Goal: Contribute content

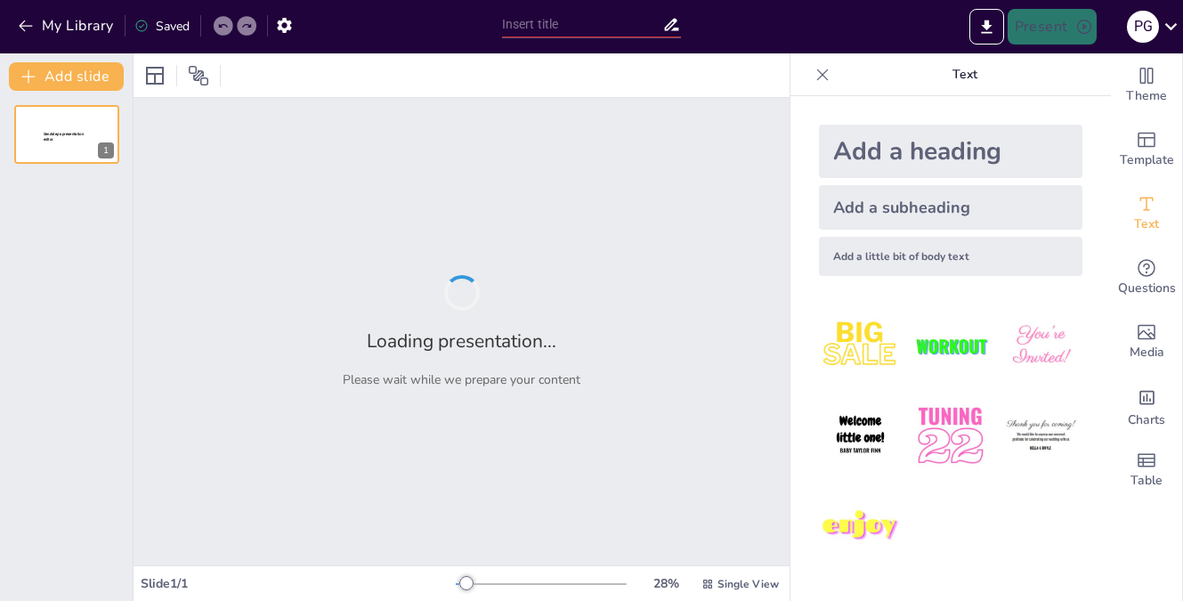
type input "Navigating SAP EWM: Essential RF Steps for Warehouse Operators"
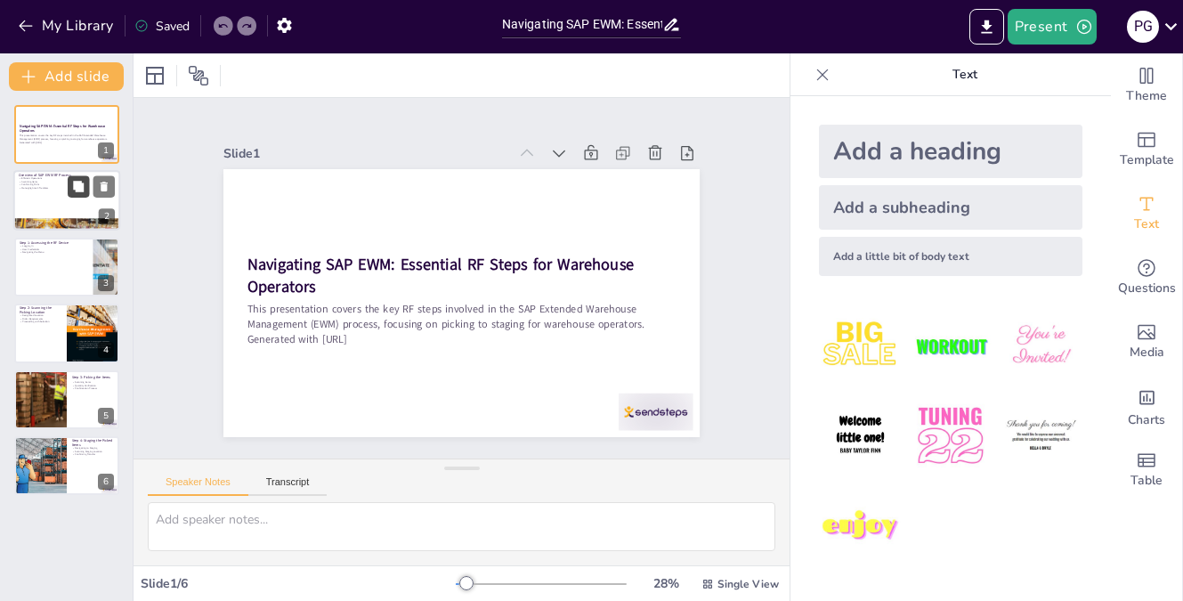
click at [85, 197] on button at bounding box center [78, 186] width 21 height 21
type textarea "The efficiency of SAP EWM allows warehouse operators to perform tasks quickly a…"
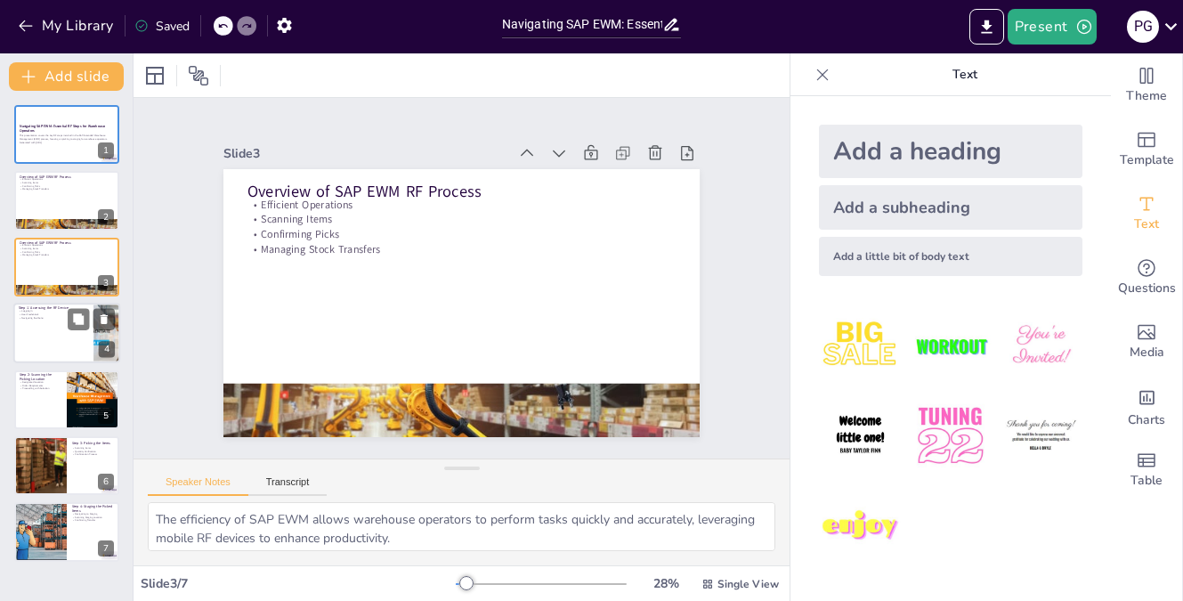
click at [47, 333] on div at bounding box center [66, 333] width 107 height 61
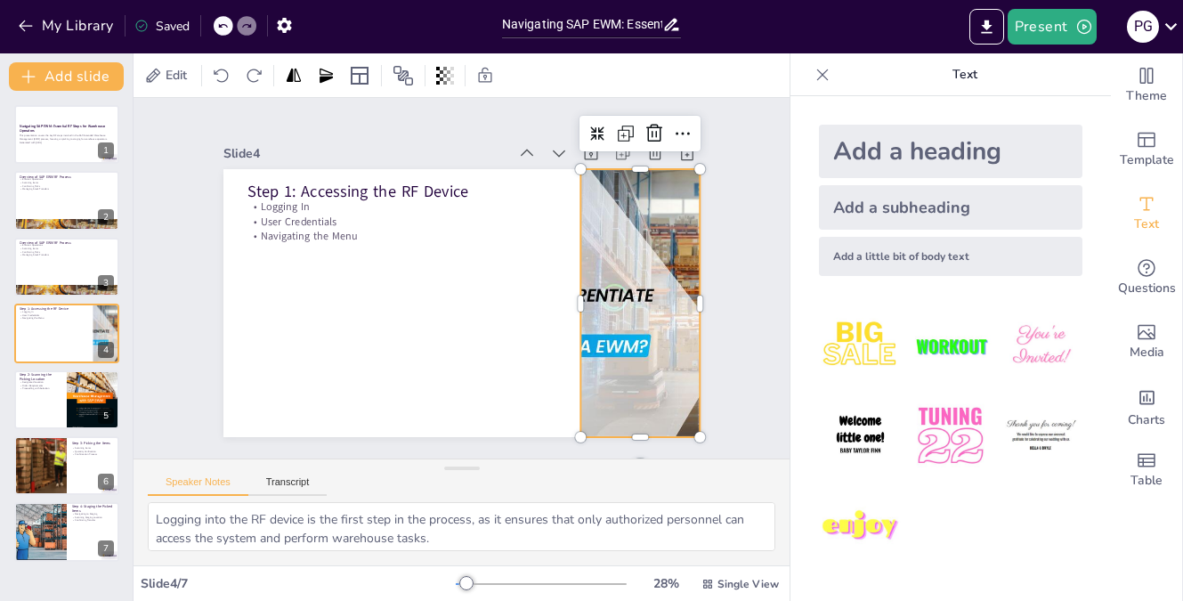
click at [645, 270] on div at bounding box center [529, 445] width 445 height 503
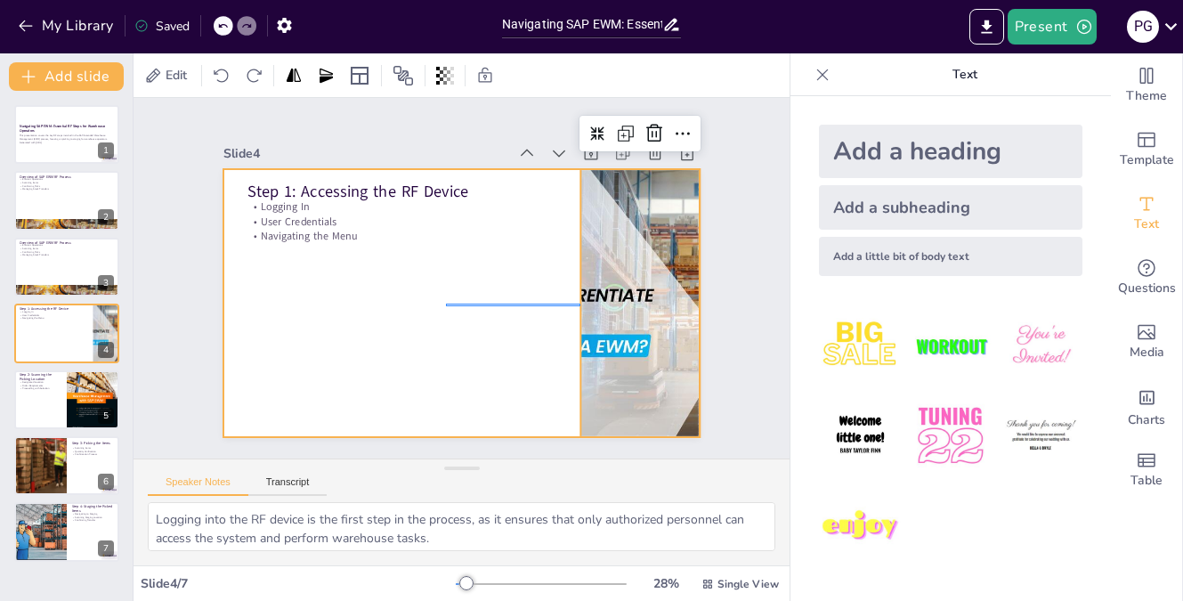
drag, startPoint x: 581, startPoint y: 304, endPoint x: 446, endPoint y: 306, distance: 134.5
click at [446, 306] on div "Step 1: Accessing the RF Device Logging In User Credentials Navigating the Menu" at bounding box center [556, 332] width 239 height 412
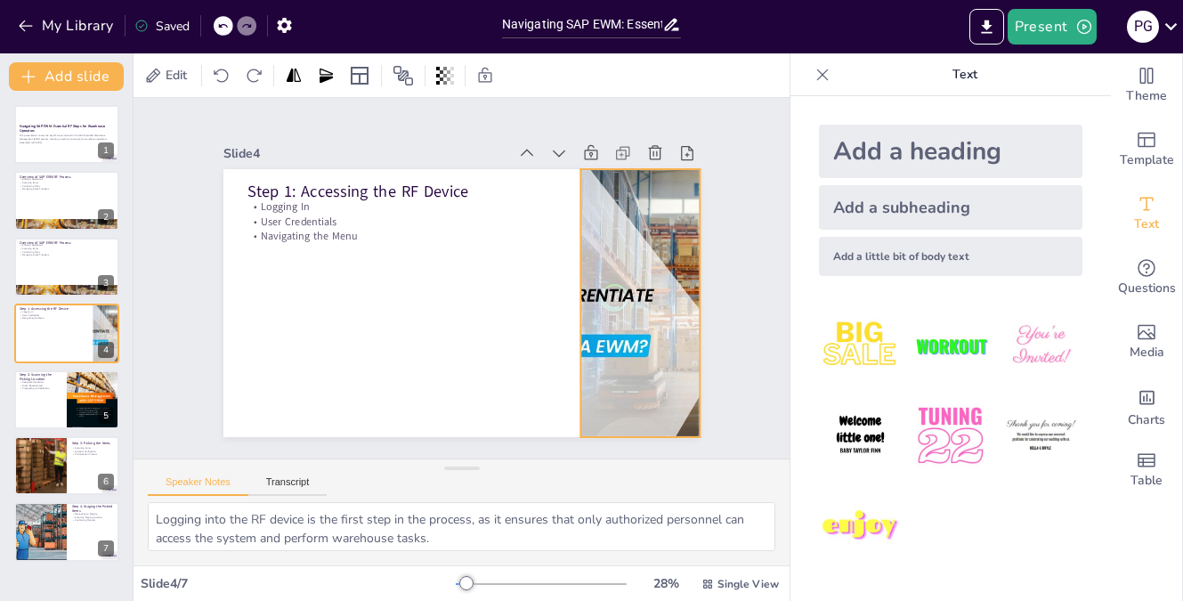
click at [616, 272] on div at bounding box center [412, 105] width 419 height 498
drag, startPoint x: 584, startPoint y: 168, endPoint x: 585, endPoint y: 189, distance: 20.5
click at [585, 189] on div "Step 1: Accessing the RF Device Logging In User Credentials Navigating the Menu" at bounding box center [437, 276] width 316 height 502
click at [74, 402] on div at bounding box center [93, 399] width 53 height 70
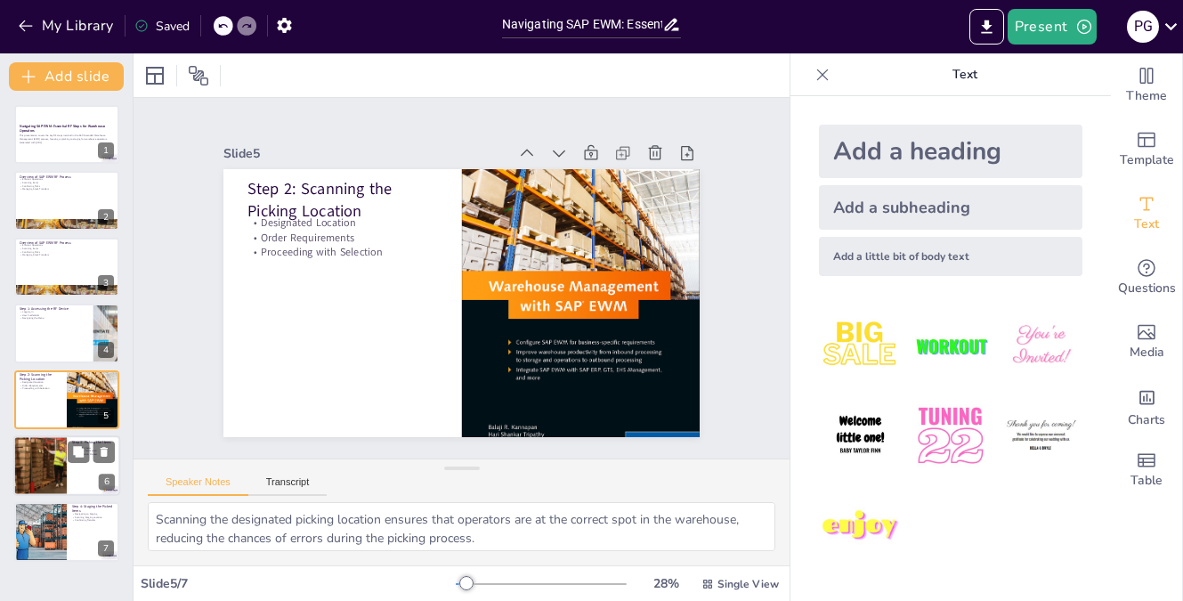
click at [37, 468] on div at bounding box center [40, 465] width 80 height 61
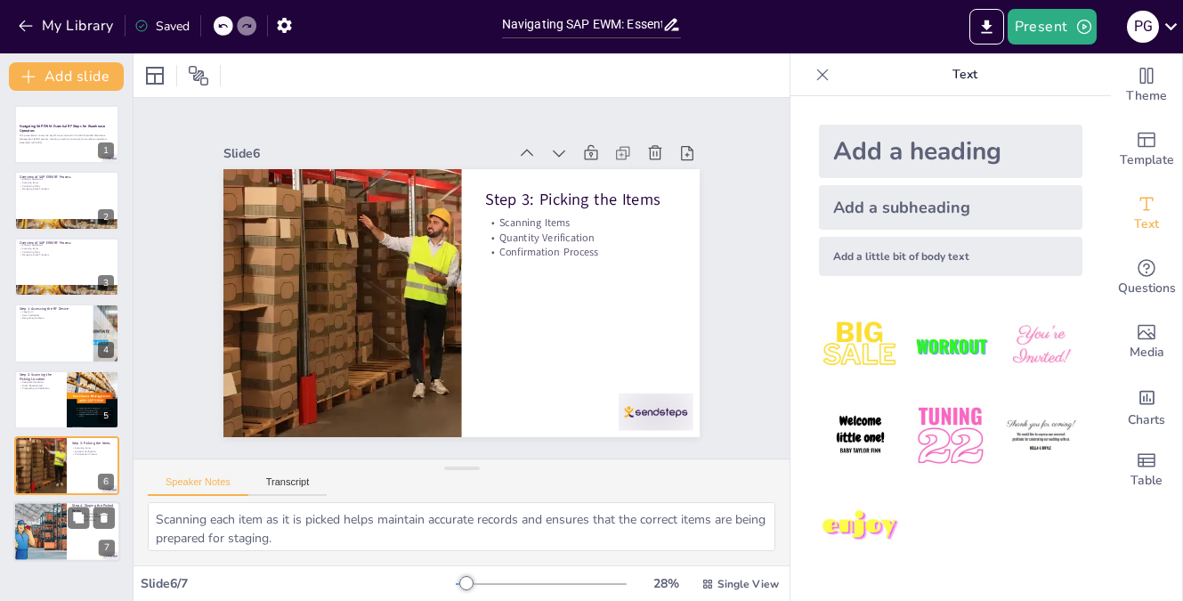
click at [45, 541] on div at bounding box center [40, 532] width 107 height 61
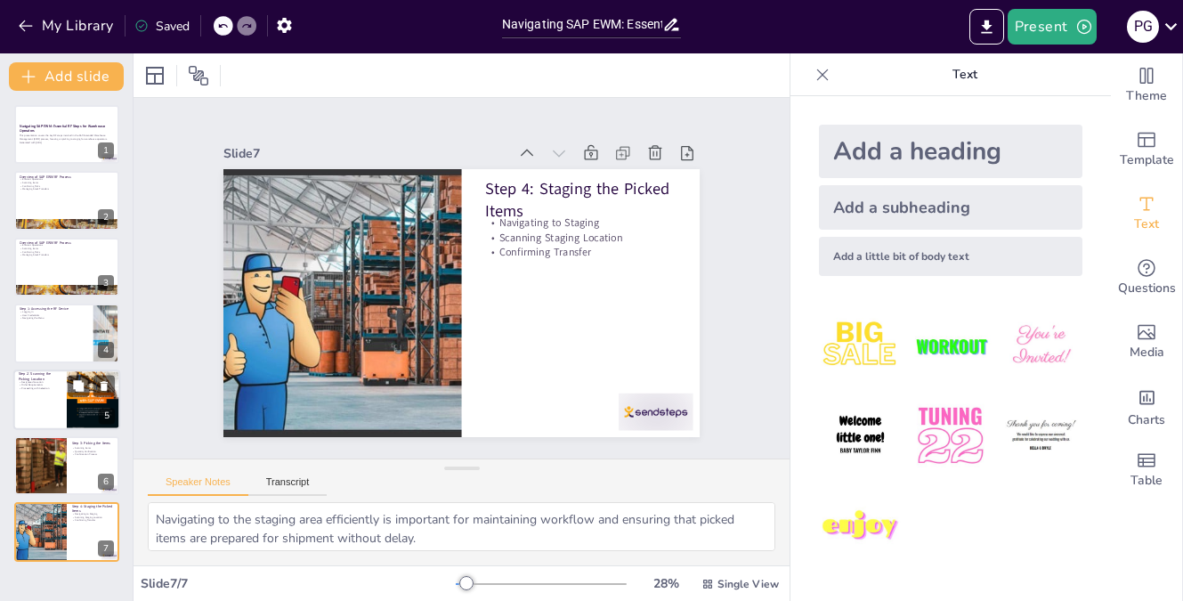
click at [59, 401] on div at bounding box center [66, 400] width 107 height 61
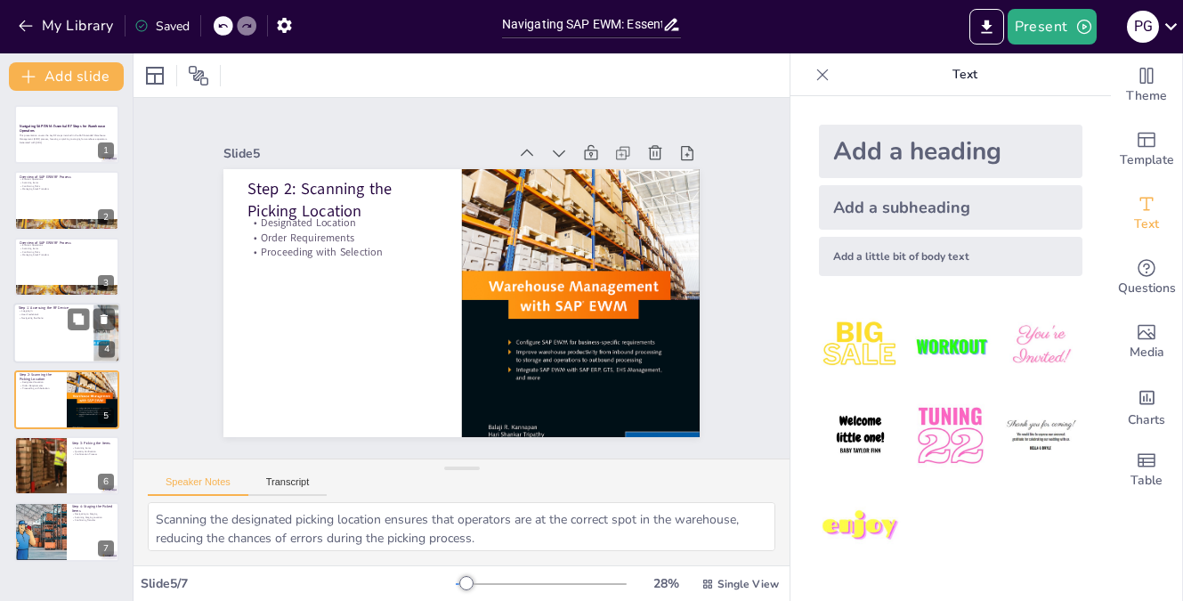
click at [67, 339] on div at bounding box center [66, 333] width 107 height 61
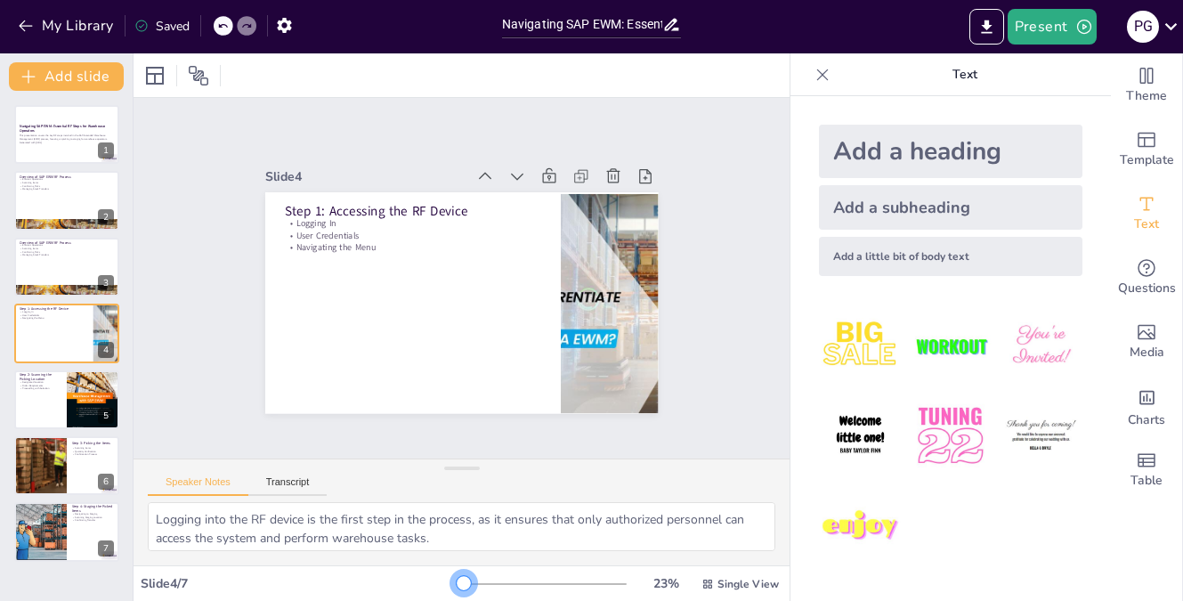
click at [465, 578] on div at bounding box center [464, 583] width 14 height 14
click at [553, 364] on div at bounding box center [347, 182] width 412 height 364
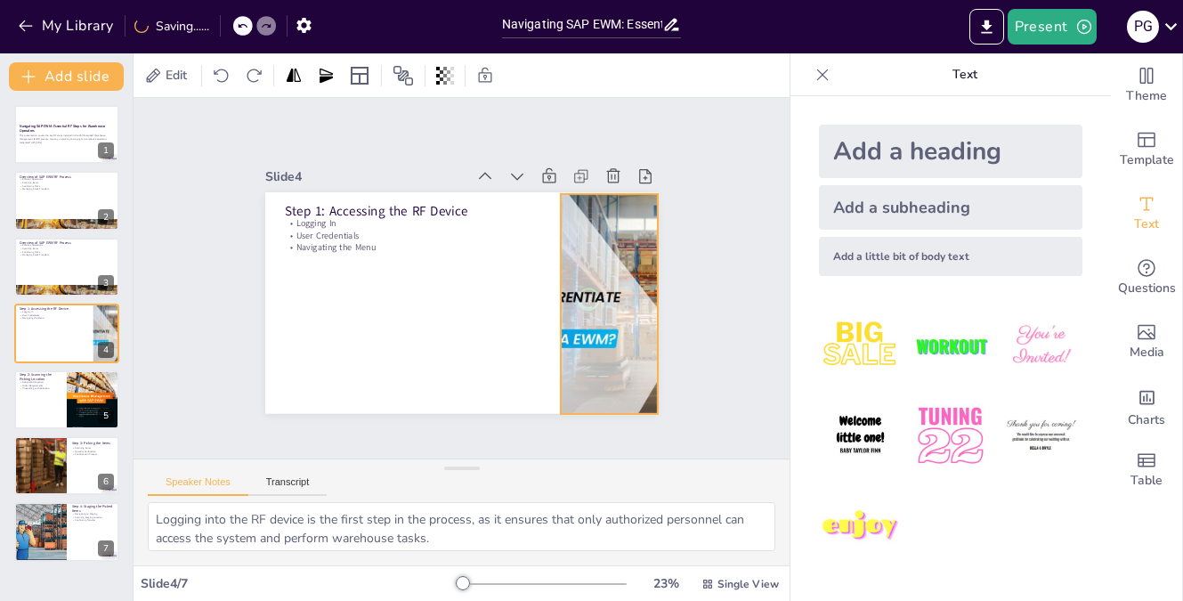
click at [612, 443] on div "Slide 1 Navigating SAP EWM: Essential RF Steps for Warehouse Operators This pre…" at bounding box center [461, 278] width 707 height 729
click at [612, 443] on div "Slide 1 Navigating SAP EWM: Essential RF Steps for Warehouse Operators This pre…" at bounding box center [461, 278] width 743 height 678
click at [612, 443] on div "Slide 1 Navigating SAP EWM: Essential RF Steps for Warehouse Operators This pre…" at bounding box center [461, 278] width 427 height 690
click at [612, 443] on div "Slide 1 Navigating SAP EWM: Essential RF Steps for Warehouse Operators This pre…" at bounding box center [461, 278] width 489 height 717
click at [581, 175] on icon at bounding box center [589, 183] width 17 height 17
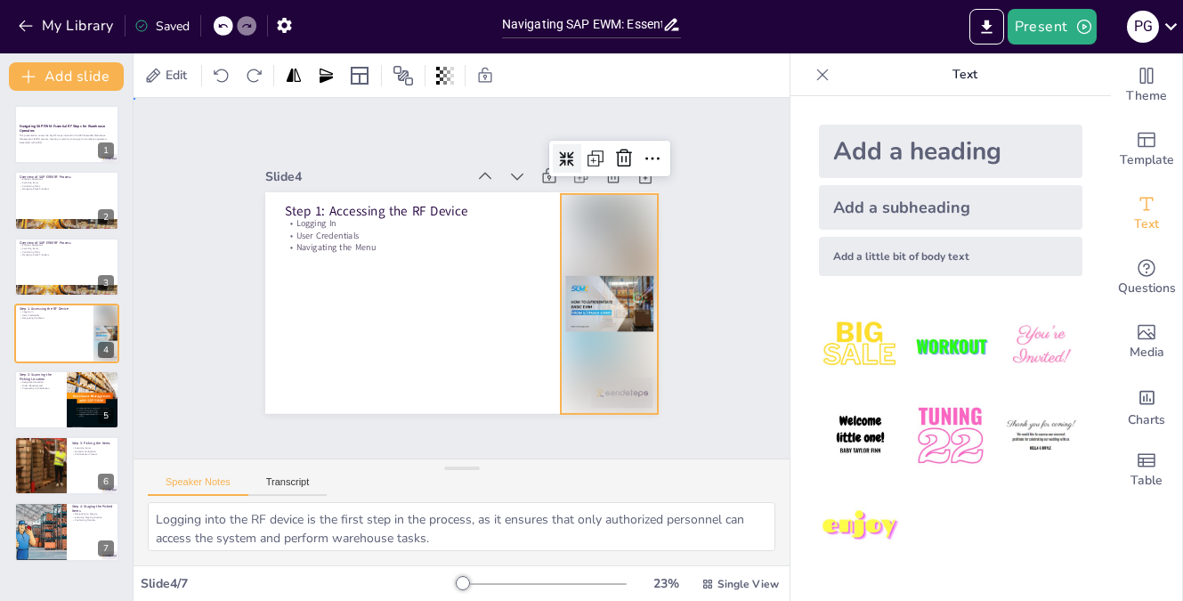
click at [738, 263] on div "Slide 1 Navigating SAP EWM: Essential RF Steps for Warehouse Operators This pre…" at bounding box center [461, 277] width 729 height 707
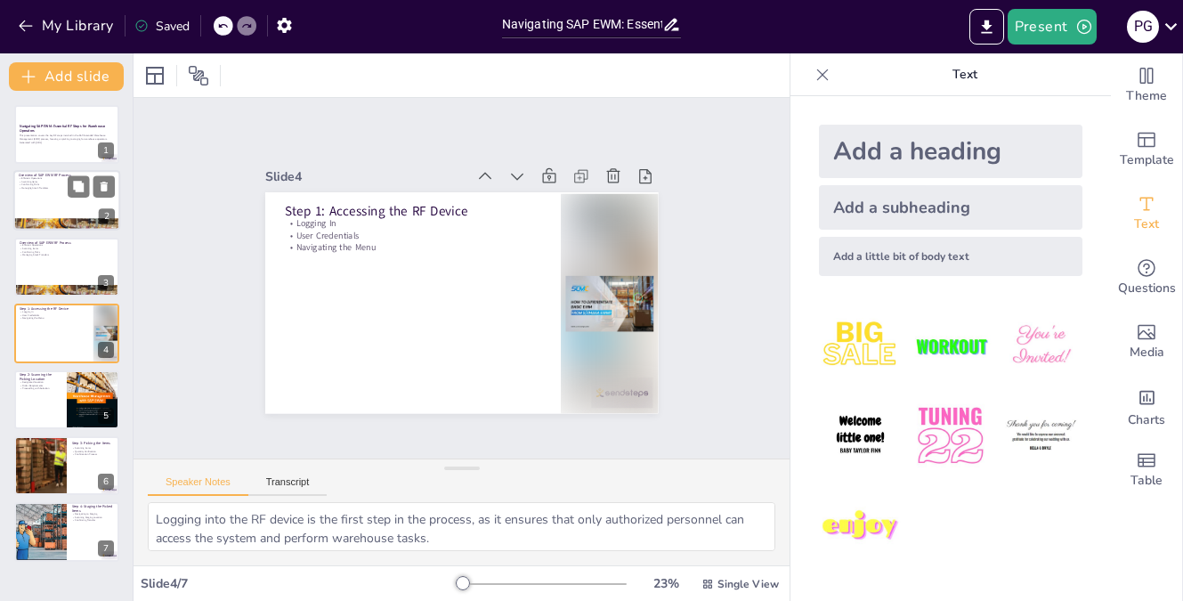
click at [75, 206] on div at bounding box center [66, 201] width 107 height 61
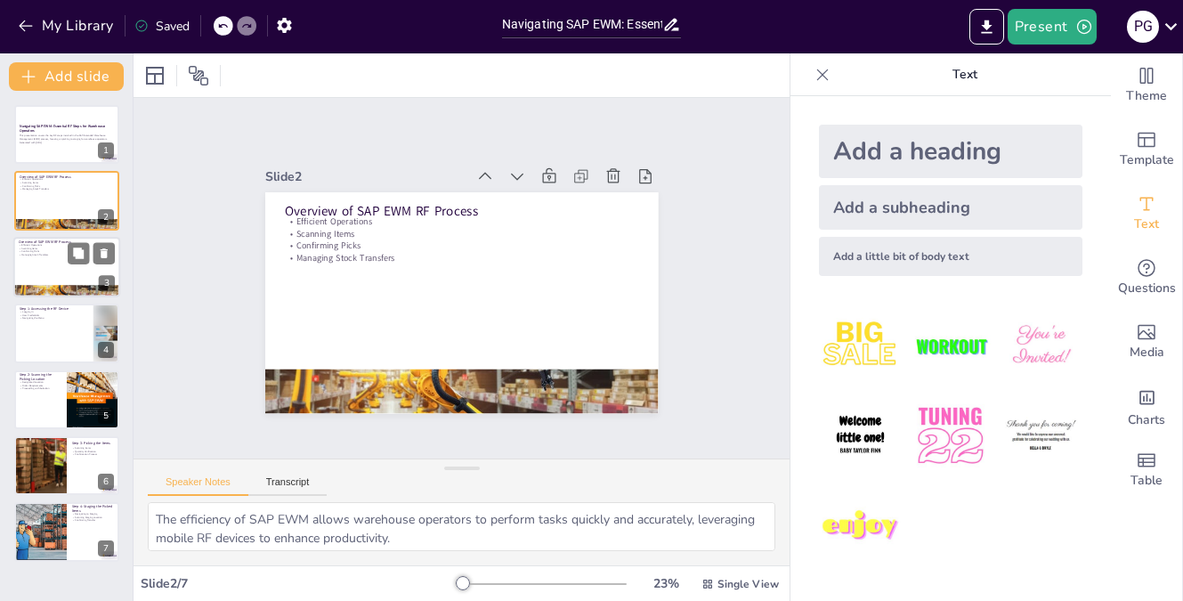
click at [71, 271] on div at bounding box center [66, 267] width 107 height 61
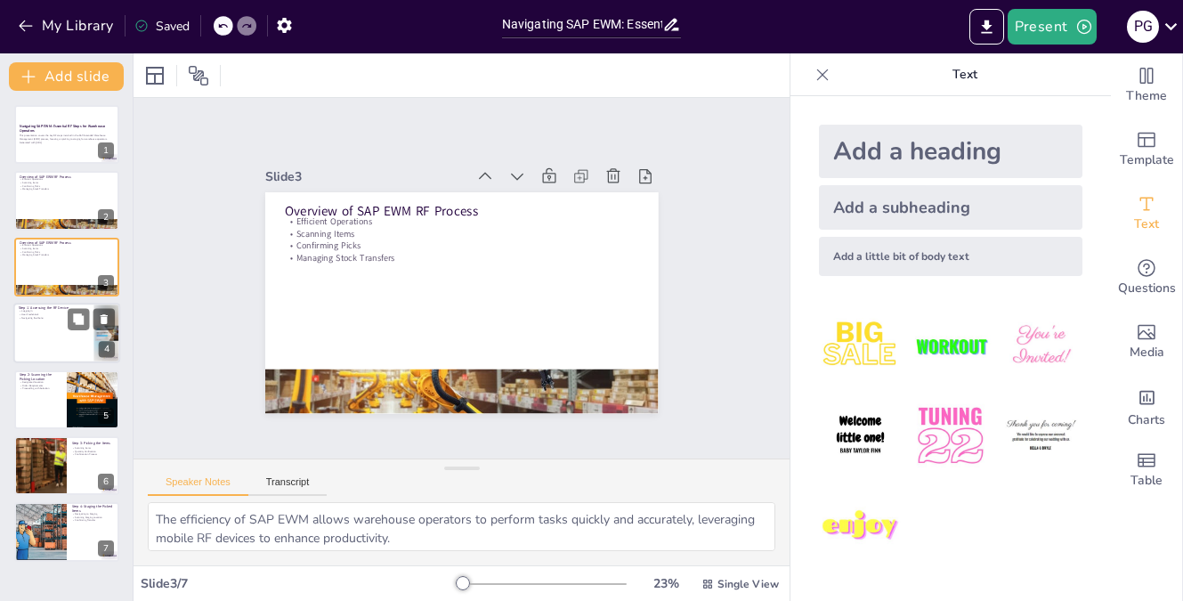
click at [57, 336] on div at bounding box center [66, 333] width 107 height 61
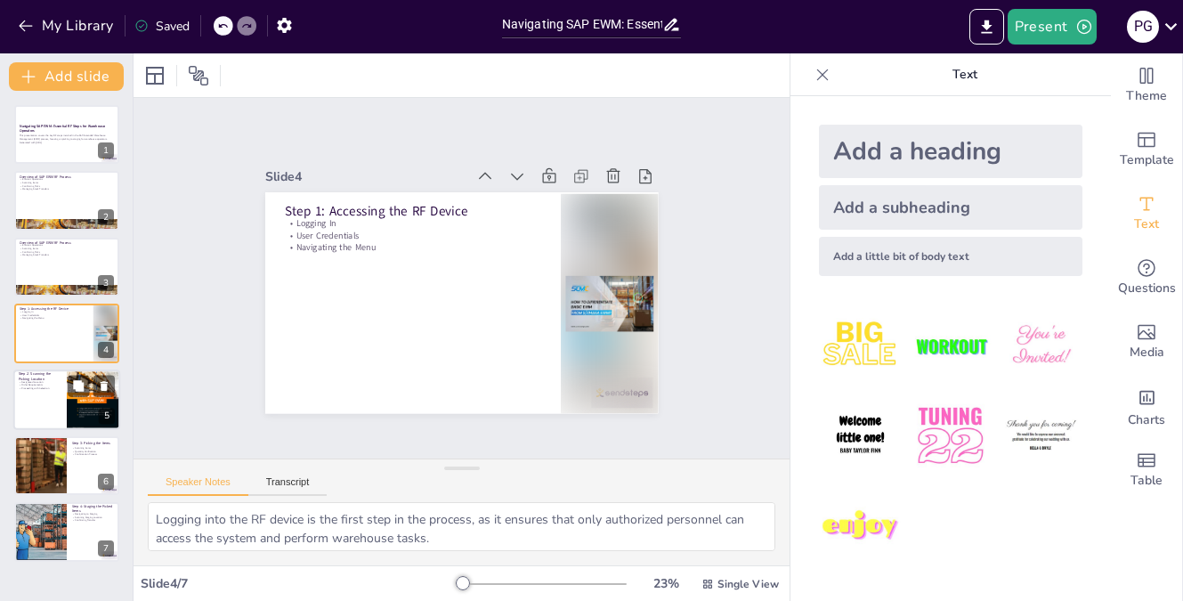
click at [48, 409] on div at bounding box center [66, 400] width 107 height 61
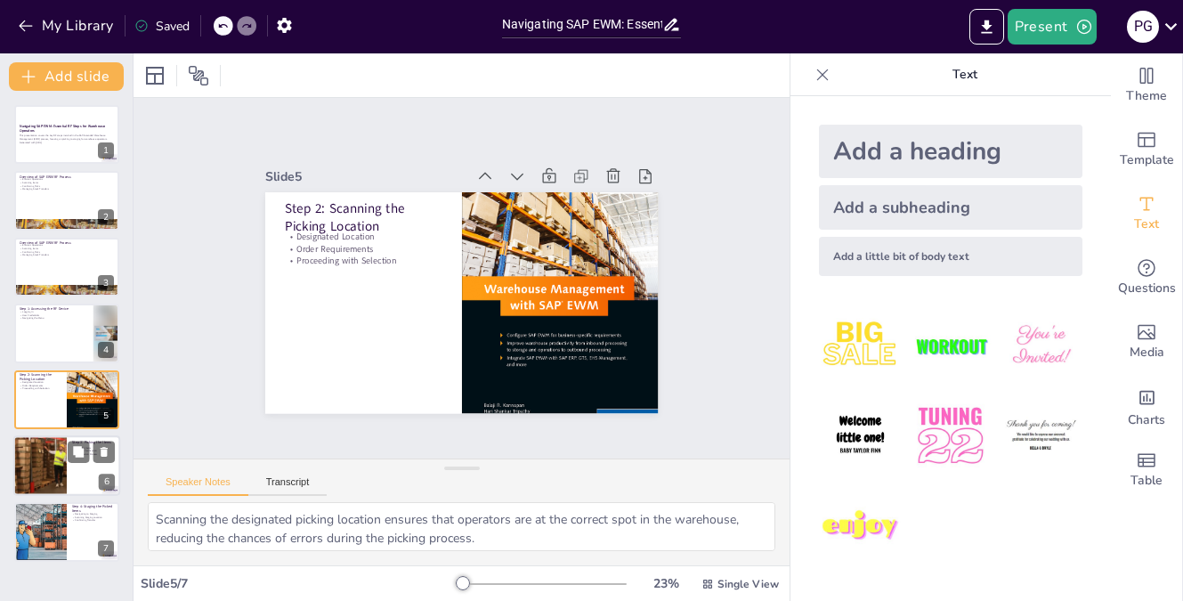
click at [47, 475] on div at bounding box center [40, 465] width 80 height 61
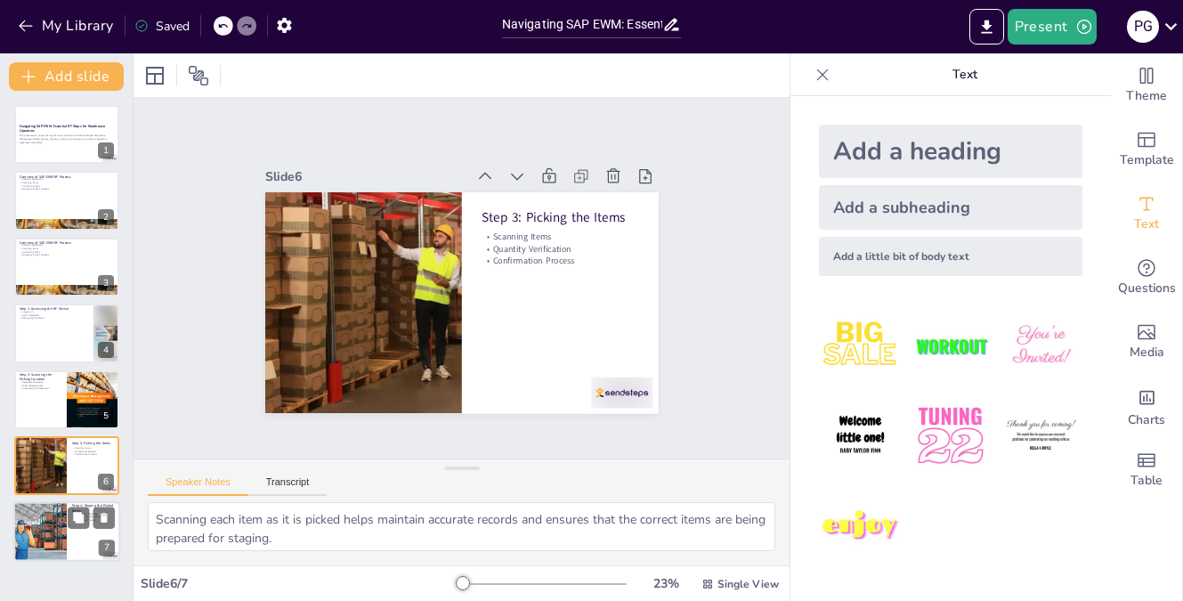
click at [46, 530] on div at bounding box center [40, 532] width 107 height 61
type textarea "Navigating to the staging area efficiently is important for maintaining workflo…"
